Goal: Task Accomplishment & Management: Manage account settings

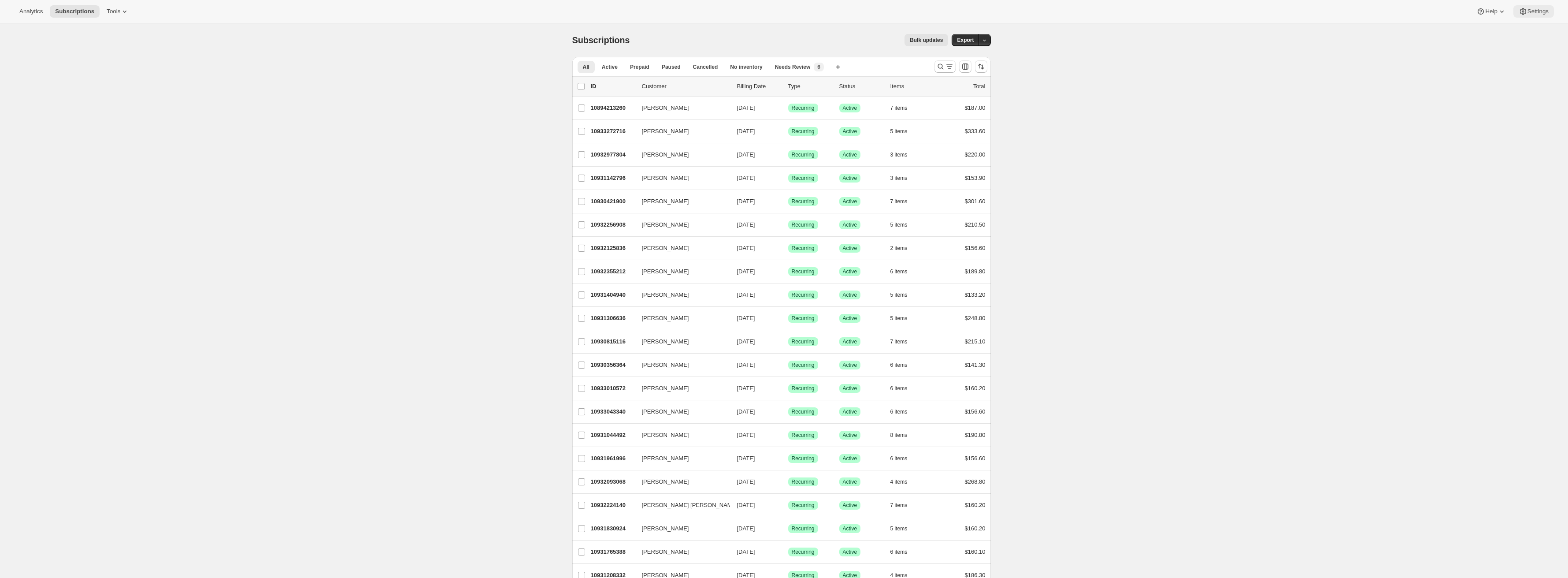
click at [1521, 17] on button "Settings" at bounding box center [1533, 12] width 41 height 12
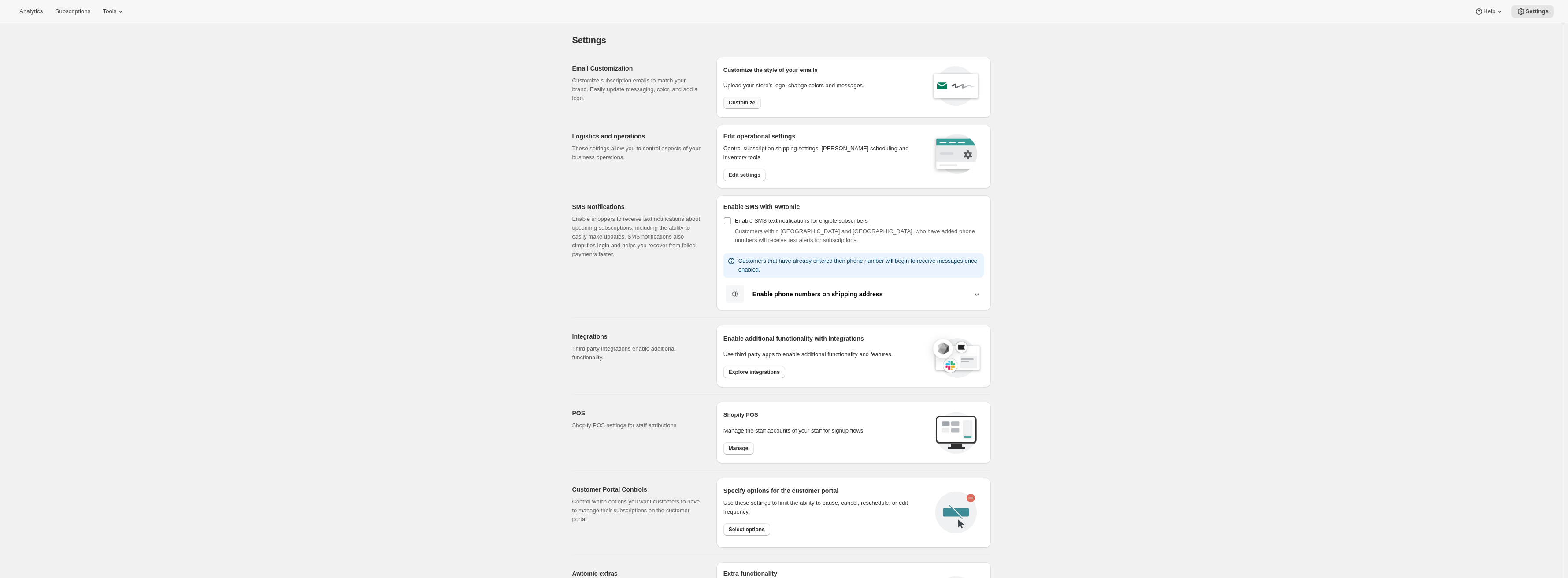
click at [747, 103] on span "Customize" at bounding box center [742, 103] width 27 height 7
select select "subscriptionMessage"
select select "5"
select select "15"
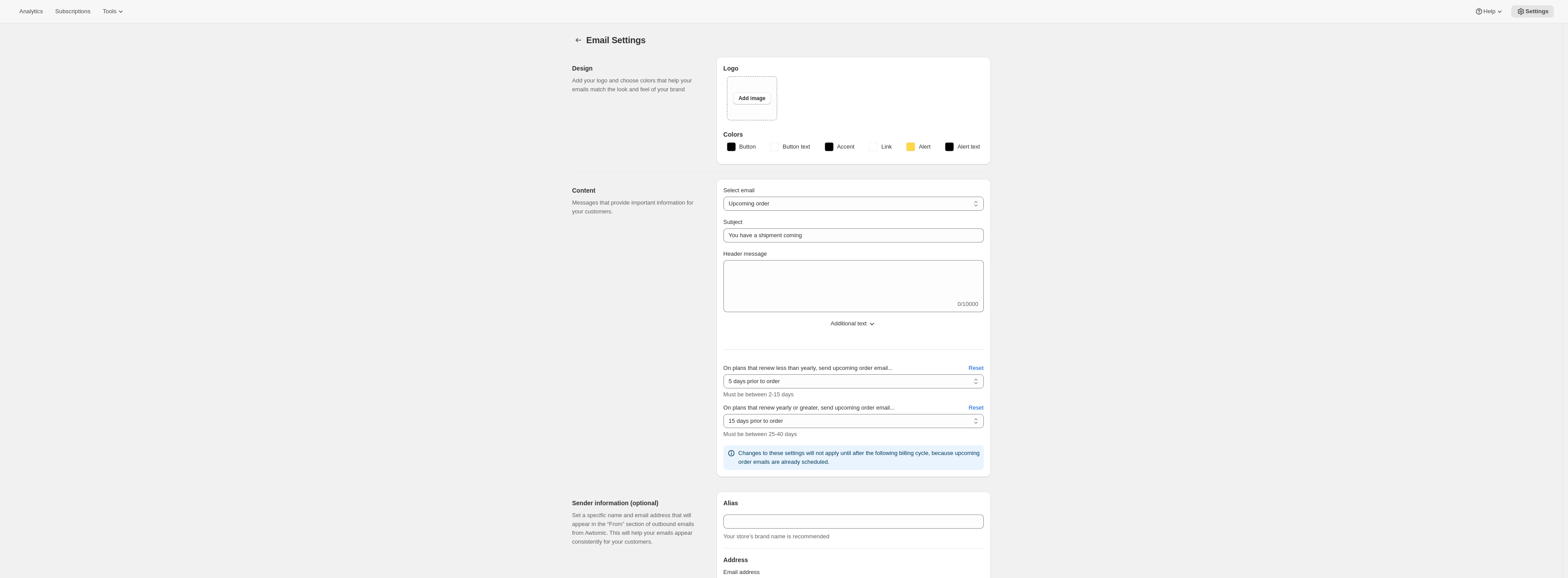
type input "Get ready for your upcoming Wine Club shipment! 📦"
type textarea "Good news! Your next Wine Club order is about to be processed."
select select "7"
type input "ONEHOPE Wine"
checkbox input "false"
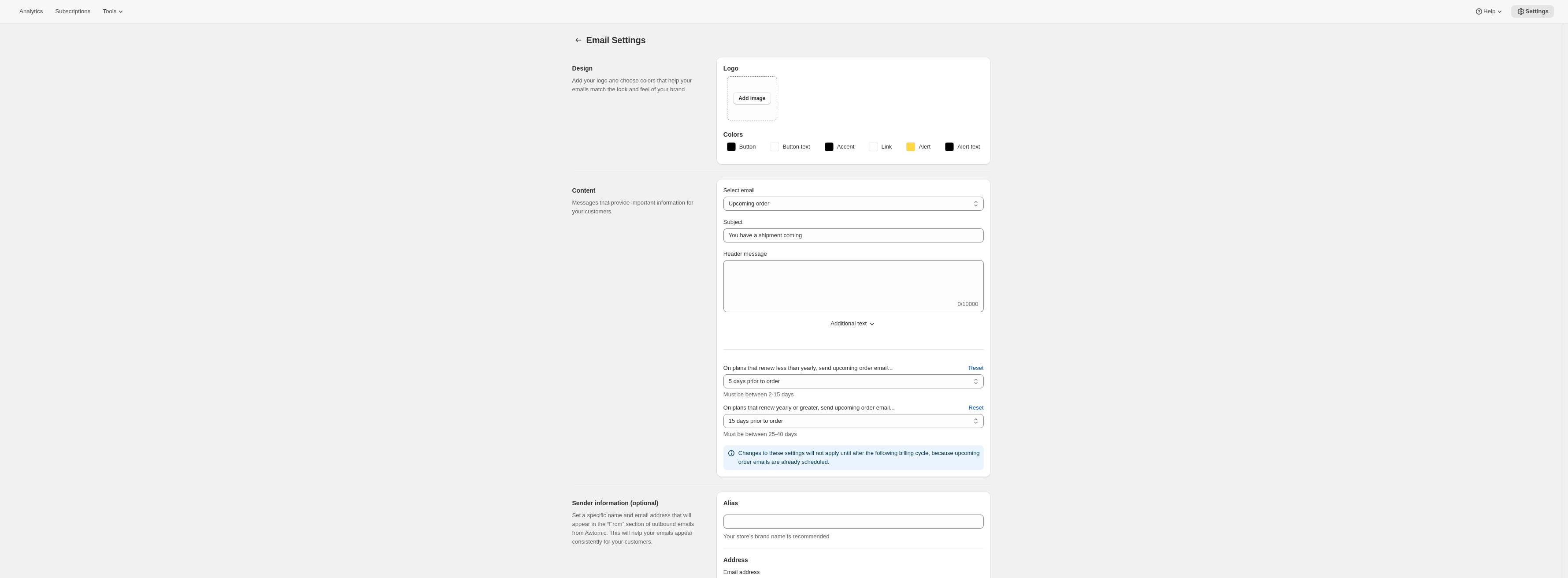
checkbox input "false"
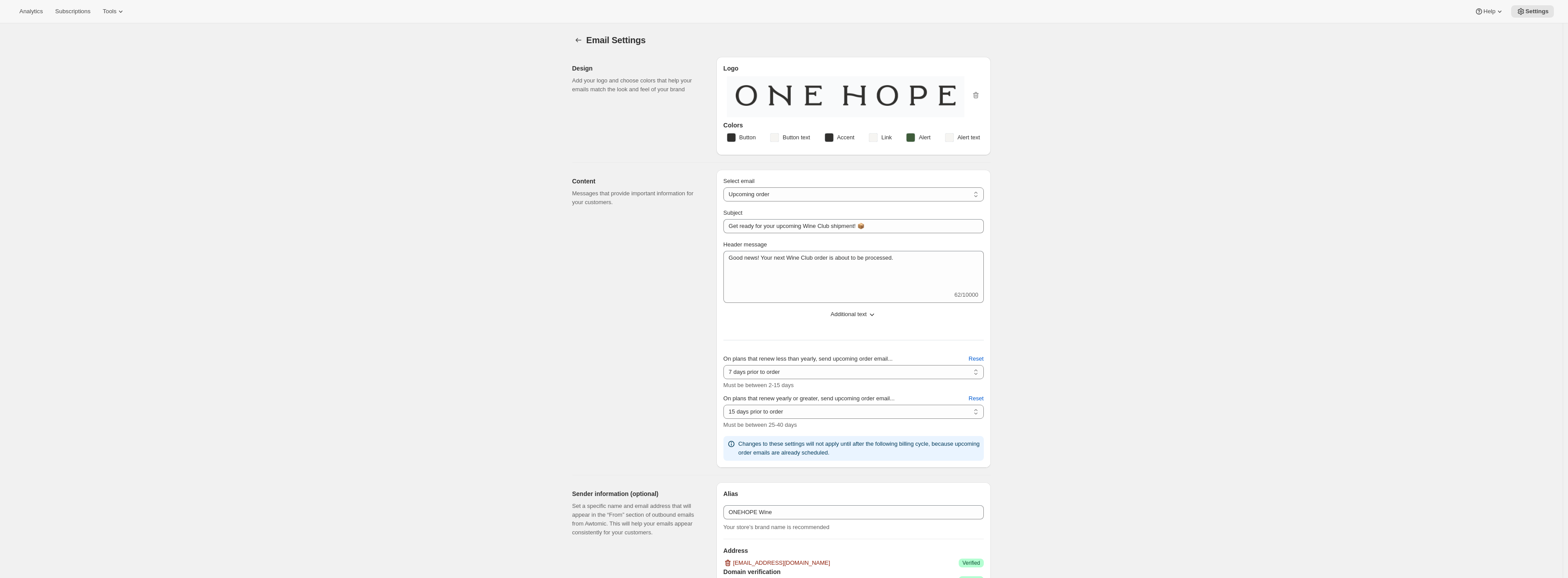
click at [844, 319] on button "Additional text" at bounding box center [853, 314] width 271 height 14
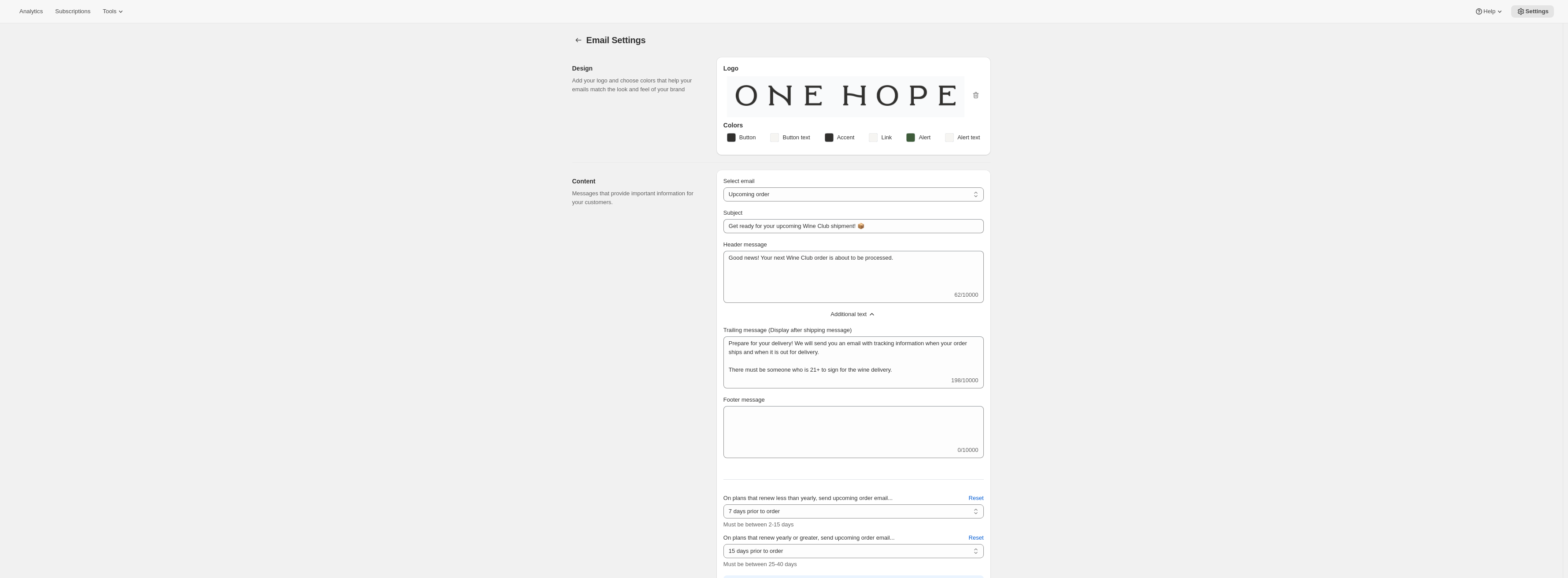
click at [844, 319] on button "Additional text" at bounding box center [853, 314] width 271 height 14
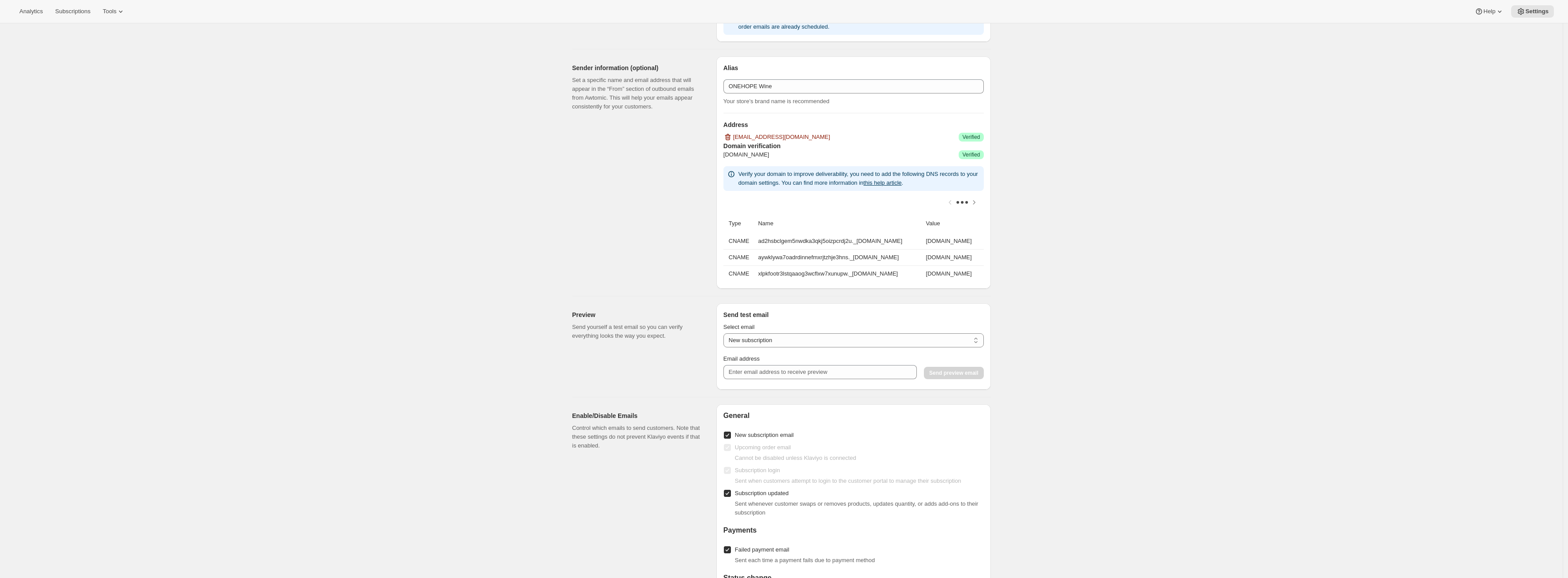
scroll to position [443, 0]
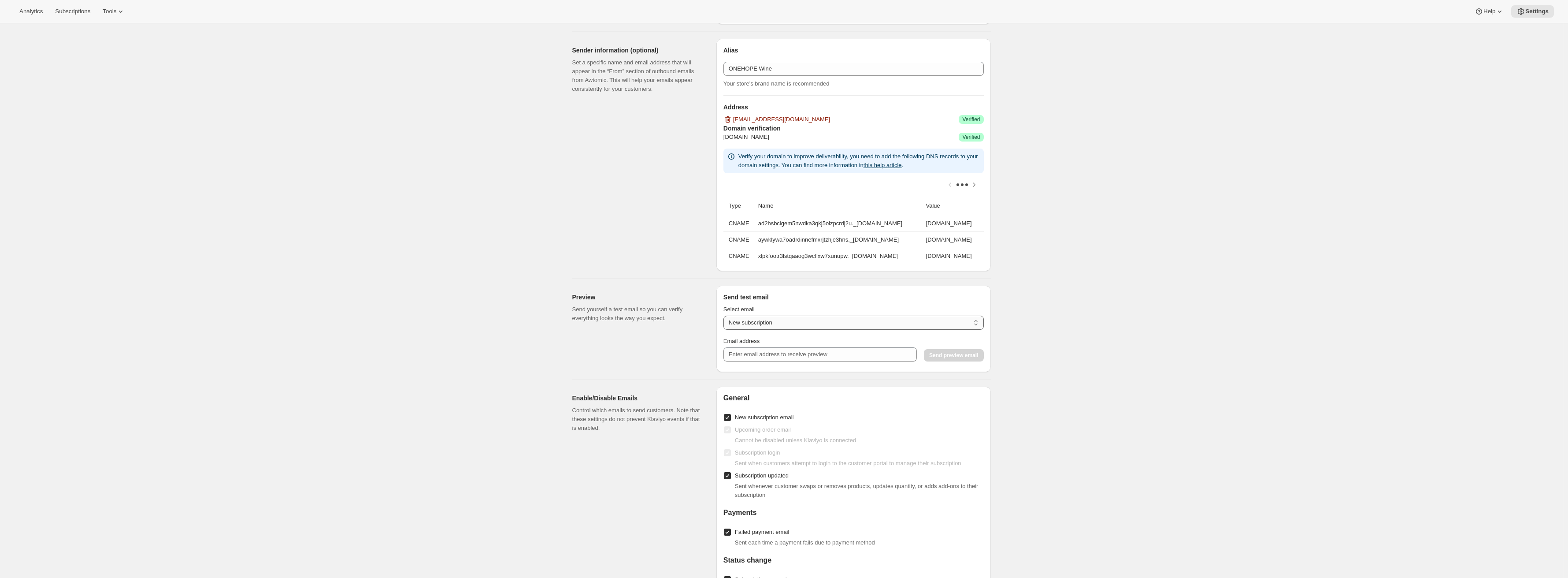
click at [798, 326] on select "New subscription Upcoming order Payment failure Delayed subscription Updated su…" at bounding box center [853, 322] width 261 height 14
select select "upcoming-subscription"
click at [726, 321] on select "New subscription Upcoming order Payment failure Delayed subscription Updated su…" at bounding box center [853, 322] width 261 height 14
click at [789, 356] on input "Email address" at bounding box center [820, 354] width 194 height 14
type input "[PERSON_NAME][EMAIL_ADDRESS][DOMAIN_NAME]"
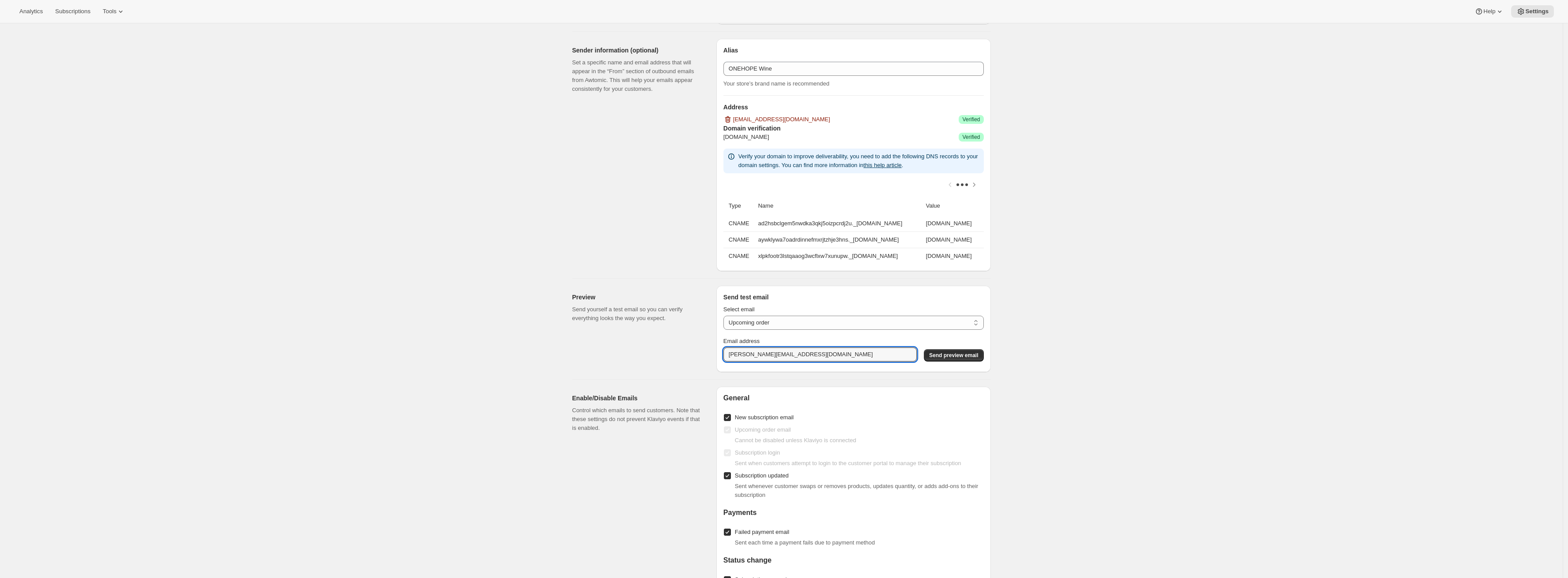
click at [951, 359] on span "Send preview email" at bounding box center [953, 356] width 49 height 7
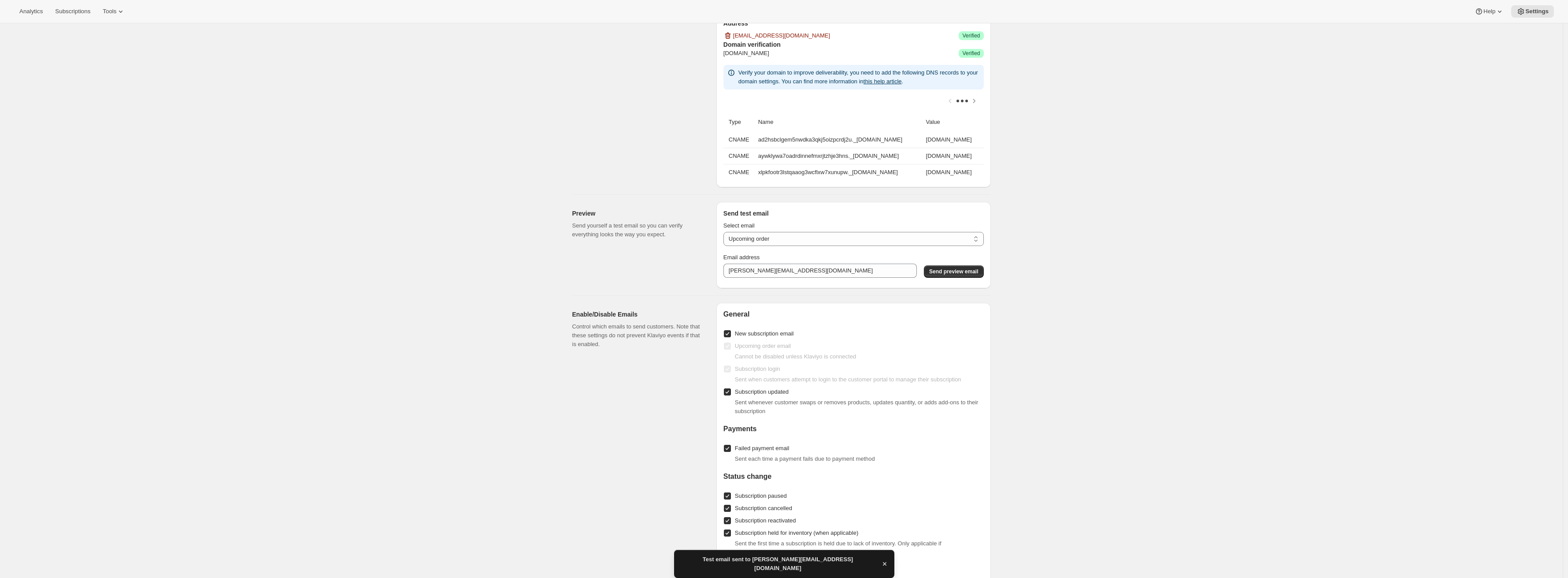
scroll to position [319, 0]
